Goal: Task Accomplishment & Management: Manage account settings

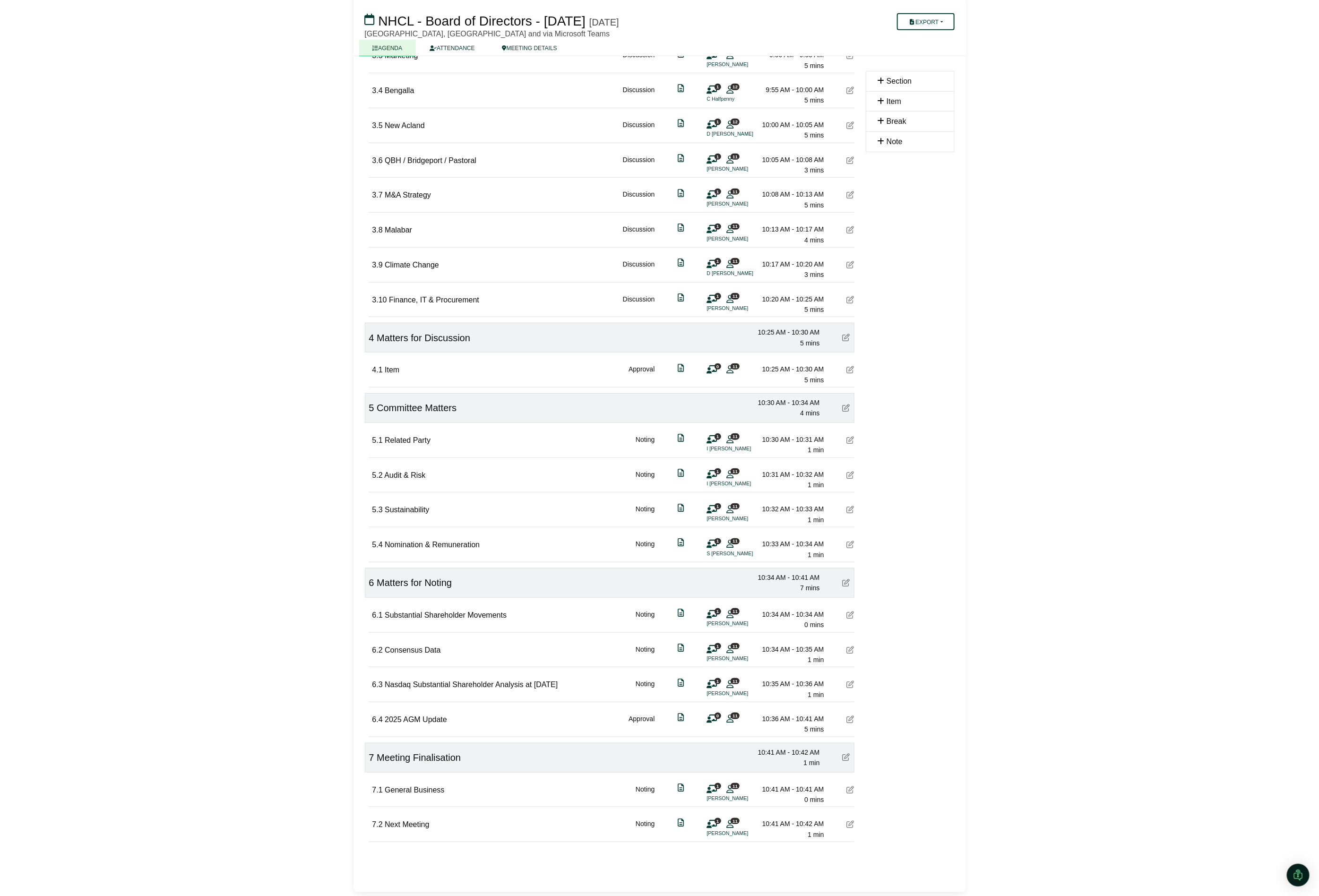
scroll to position [436, 0]
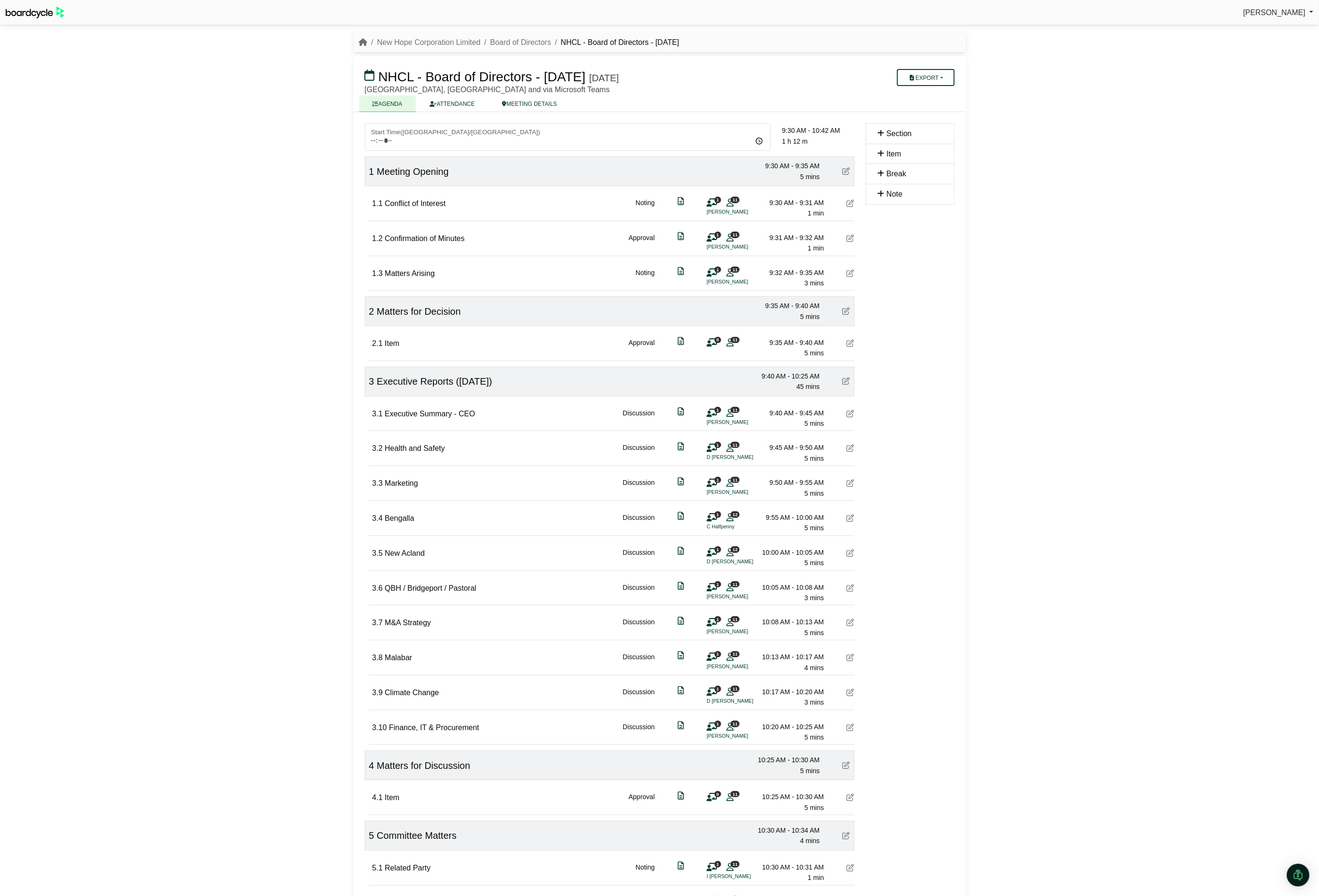
click at [128, 265] on div "Sylvia Lee Sign Out New Hope Corporation Limited Board of Directors NHCL - Boar…" at bounding box center [659, 448] width 1319 height 896
click at [511, 44] on link "Board of Directors" at bounding box center [520, 42] width 61 height 8
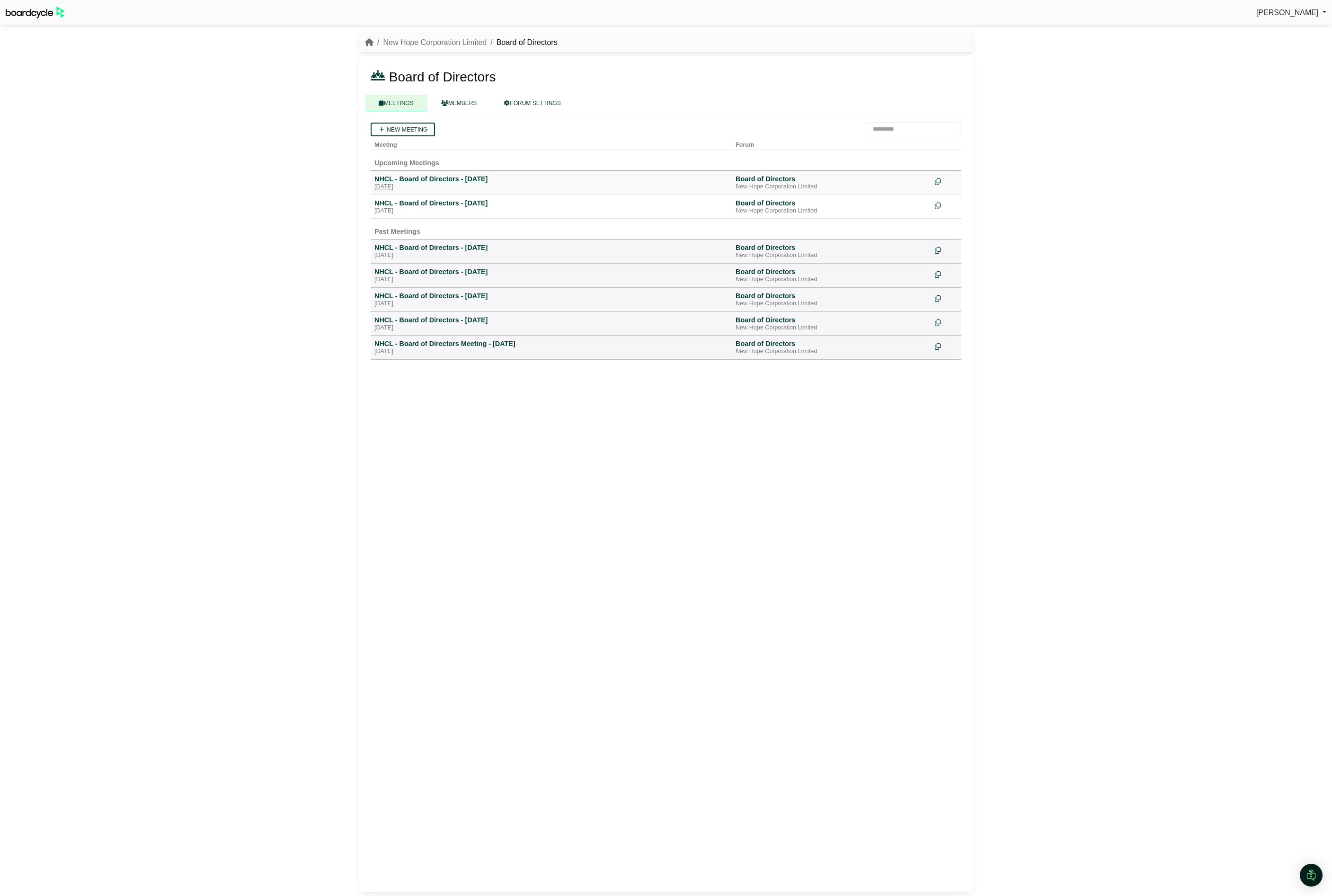
click at [445, 183] on div "[DATE]" at bounding box center [551, 187] width 354 height 8
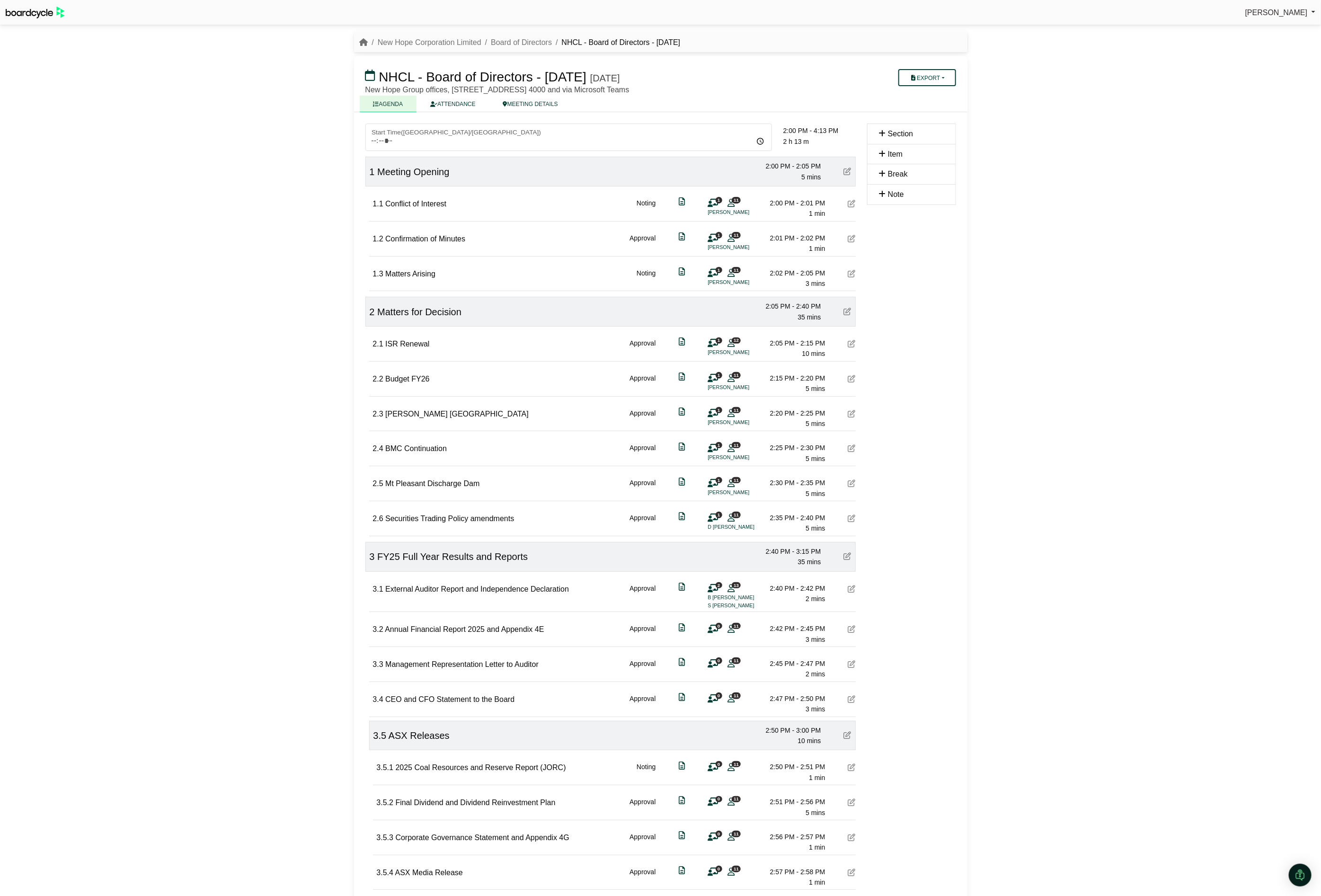
click at [893, 155] on span "Item" at bounding box center [895, 154] width 15 height 8
